Goal: Task Accomplishment & Management: Manage account settings

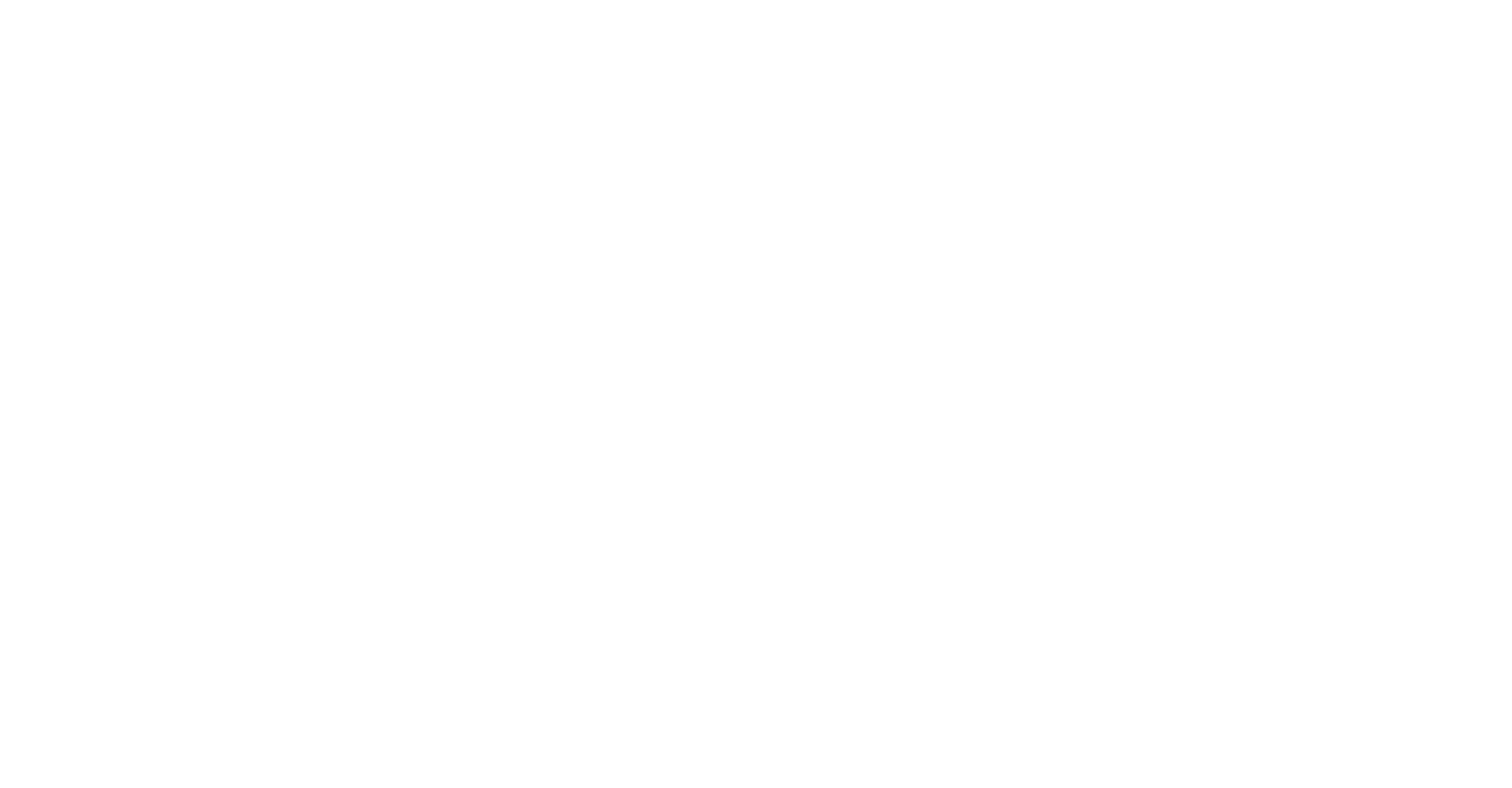
click at [969, 164] on div at bounding box center [756, 394] width 1512 height 788
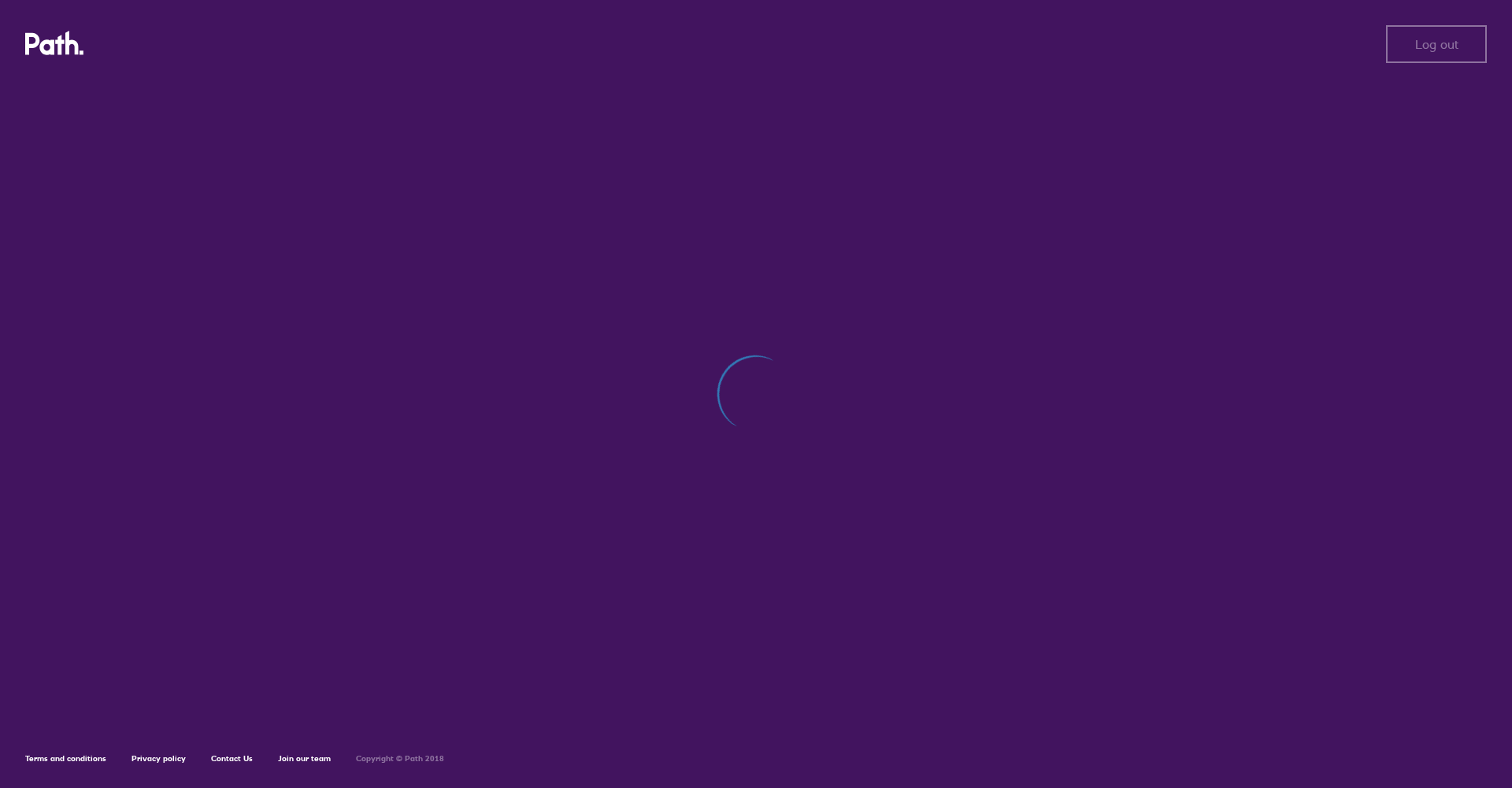
click at [1255, 71] on div "Log out Log out Terms and conditions Privacy policy Contact Us Join our team Co…" at bounding box center [756, 394] width 1512 height 788
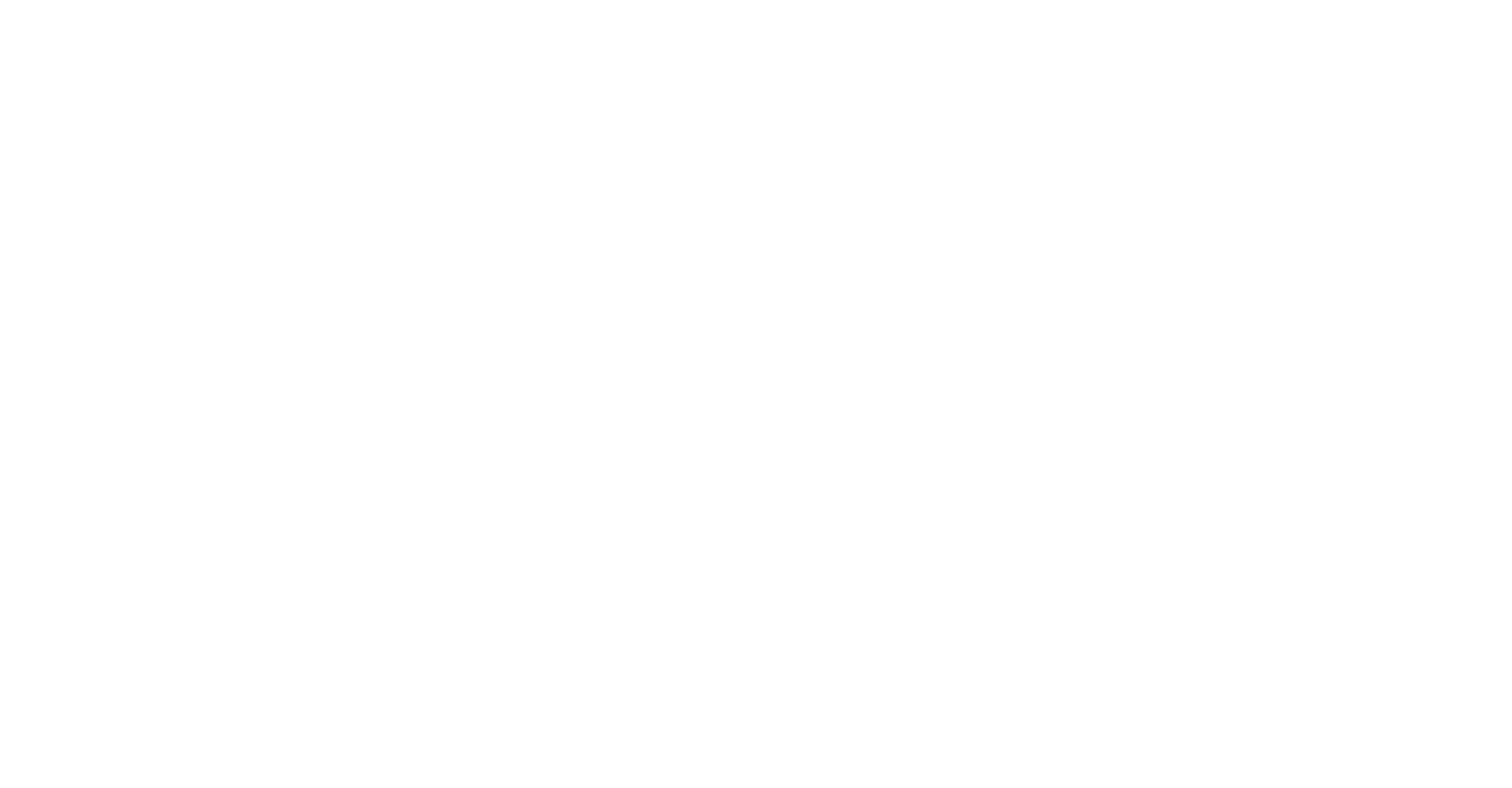
click at [1165, 76] on div at bounding box center [756, 394] width 1512 height 788
